Goal: Task Accomplishment & Management: Use online tool/utility

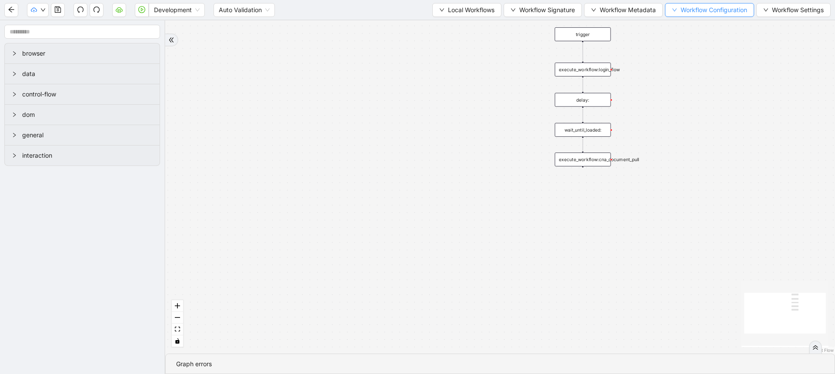
click at [679, 16] on button "Workflow Configuration" at bounding box center [709, 10] width 89 height 14
click at [677, 25] on span "Type" at bounding box center [707, 27] width 77 height 10
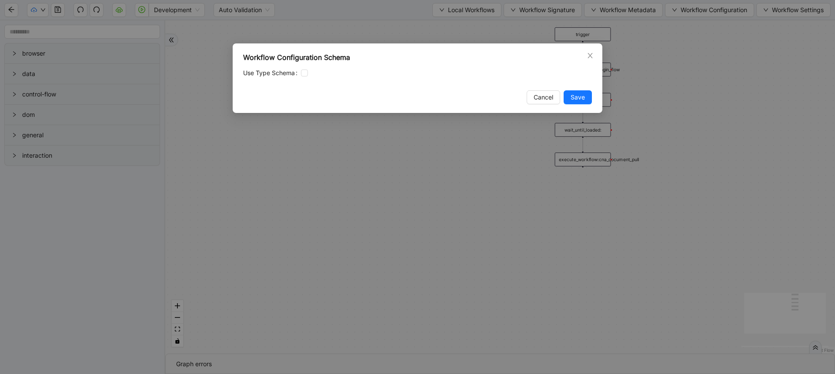
click at [541, 168] on div "Workflow Configuration Schema Use Type Schema Cancel Save" at bounding box center [417, 187] width 835 height 374
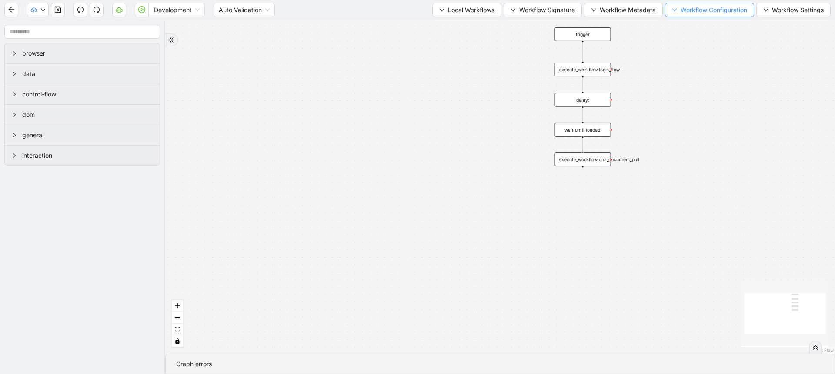
click at [692, 16] on button "Workflow Configuration" at bounding box center [709, 10] width 89 height 14
click at [691, 46] on li "Value" at bounding box center [707, 41] width 87 height 14
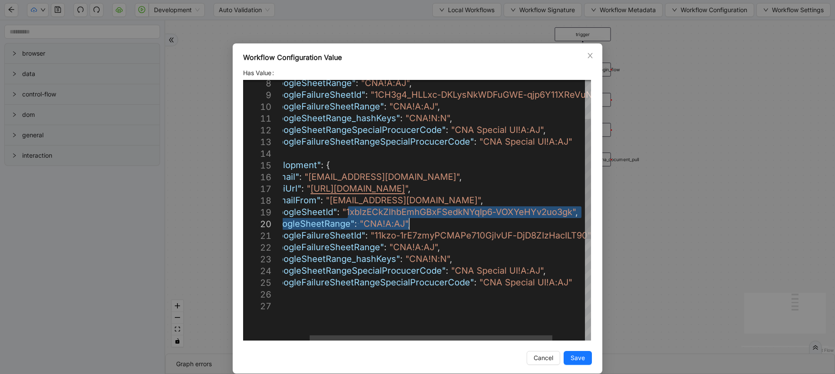
drag, startPoint x: 344, startPoint y: 214, endPoint x: 511, endPoint y: 220, distance: 167.1
drag, startPoint x: 341, startPoint y: 213, endPoint x: 566, endPoint y: 215, distance: 225.3
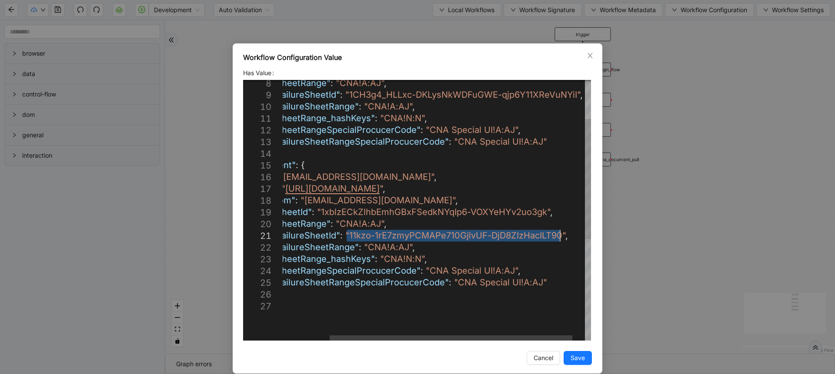
drag, startPoint x: 344, startPoint y: 236, endPoint x: 557, endPoint y: 232, distance: 213.1
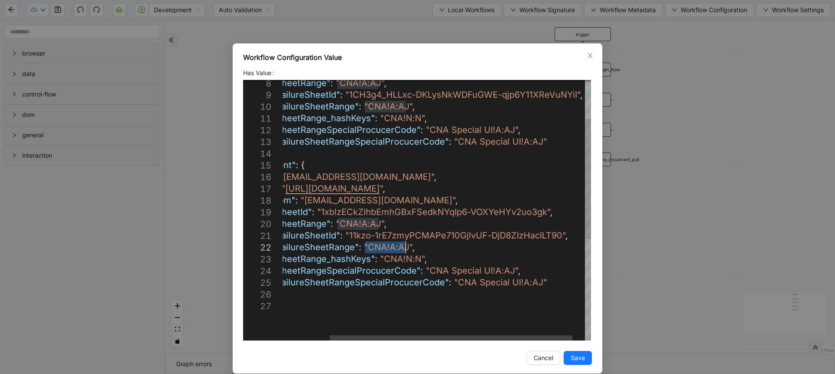
drag, startPoint x: 361, startPoint y: 247, endPoint x: 402, endPoint y: 248, distance: 40.5
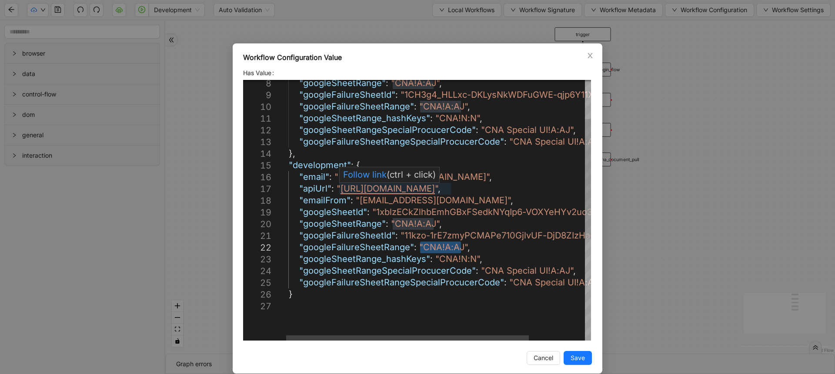
type textarea "**********"
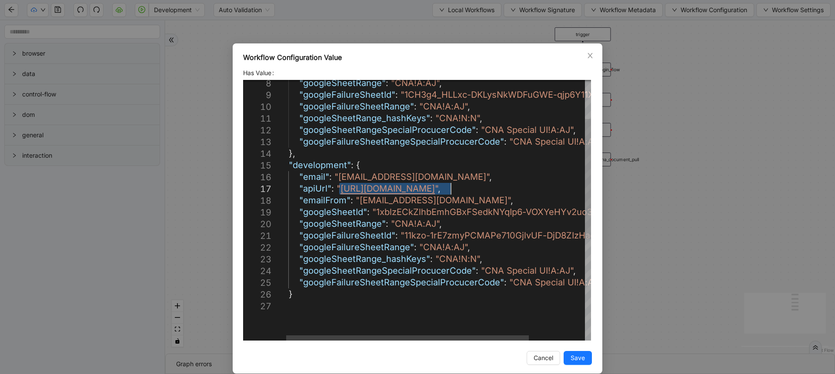
drag, startPoint x: 337, startPoint y: 190, endPoint x: 446, endPoint y: 190, distance: 109.2
click at [474, 29] on div "Workflow Configuration Value Has Value 8 9 10 11 12 13 14 15 16 17 18 19 20 21 …" at bounding box center [417, 187] width 835 height 374
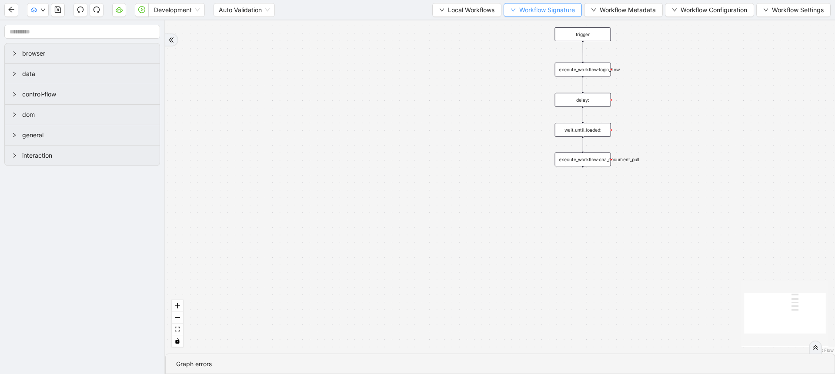
click at [504, 14] on button "Workflow Signature" at bounding box center [543, 10] width 78 height 14
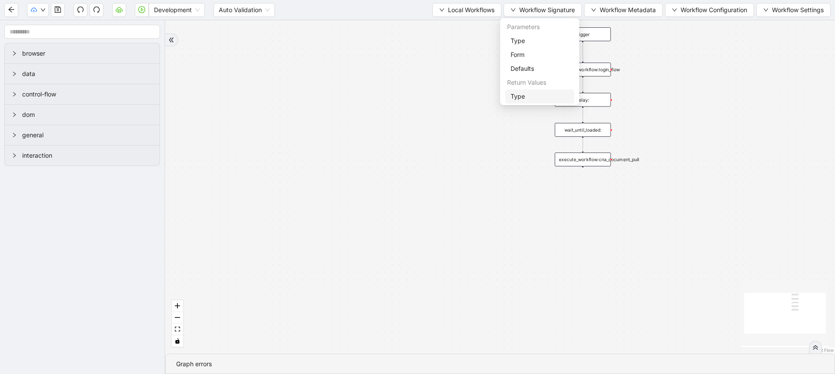
click at [514, 97] on span "Type" at bounding box center [540, 97] width 58 height 10
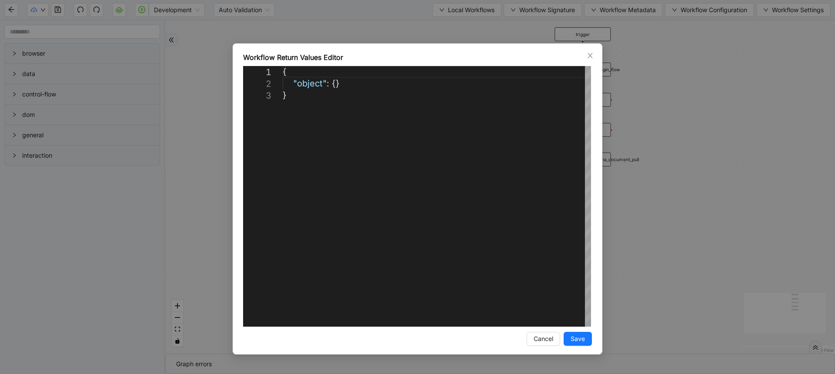
click at [515, 47] on div "**********" at bounding box center [418, 198] width 370 height 311
click at [528, 9] on div "**********" at bounding box center [417, 187] width 835 height 374
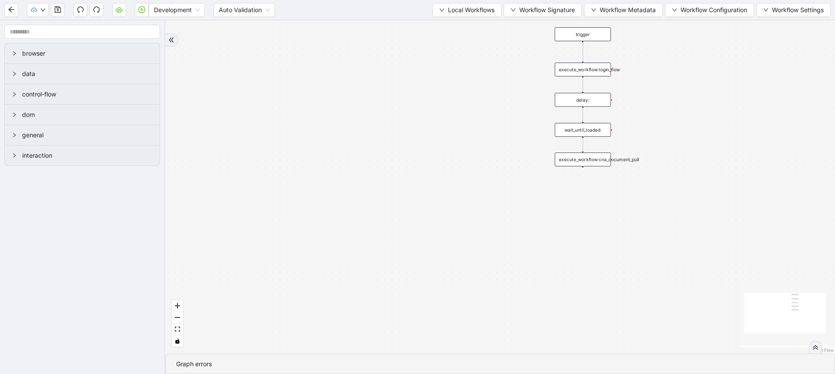
click at [528, 9] on span "Workflow Signature" at bounding box center [547, 10] width 56 height 10
click at [522, 69] on span "Defaults" at bounding box center [540, 69] width 58 height 10
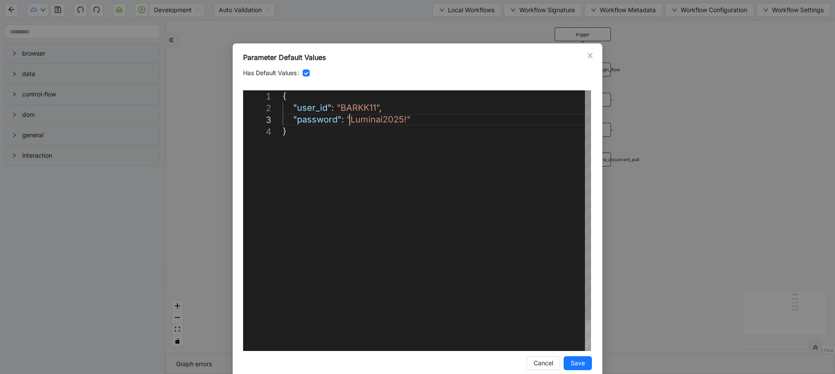
scroll to position [0, 5]
drag, startPoint x: 347, startPoint y: 118, endPoint x: 401, endPoint y: 114, distance: 54.9
